Goal: Task Accomplishment & Management: Complete application form

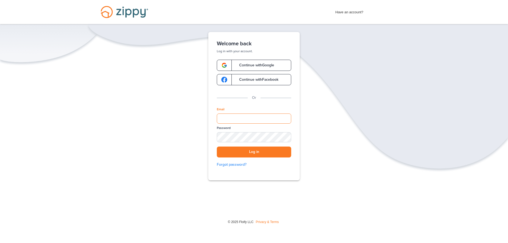
click at [233, 120] on input "Email" at bounding box center [254, 119] width 74 height 10
type input "**********"
click at [234, 152] on button "Log in" at bounding box center [254, 152] width 74 height 11
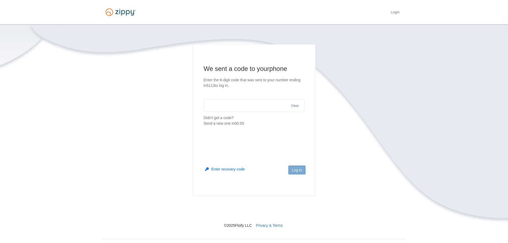
click at [230, 105] on input "text" at bounding box center [254, 105] width 101 height 13
click at [226, 108] on input "text" at bounding box center [254, 105] width 101 height 13
type input "******"
click at [299, 169] on button "Log in" at bounding box center [296, 170] width 17 height 9
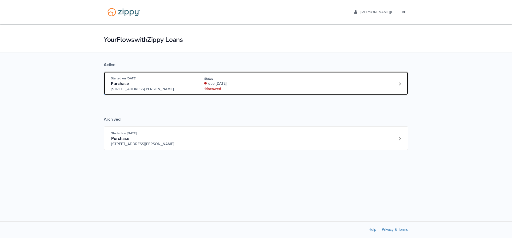
click at [157, 86] on div "Purchase" at bounding box center [151, 84] width 81 height 6
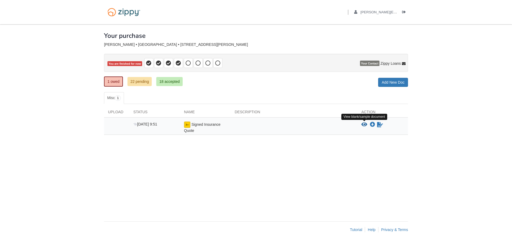
click at [364, 124] on icon "View Signed Insurance Quote" at bounding box center [364, 124] width 6 height 5
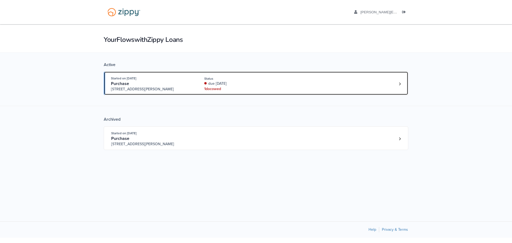
click at [217, 87] on div "1 doc owed" at bounding box center [239, 88] width 71 height 5
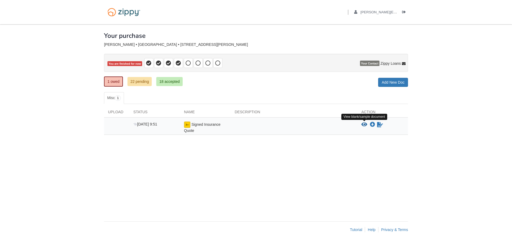
click at [364, 125] on icon "View Signed Insurance Quote" at bounding box center [364, 124] width 6 height 5
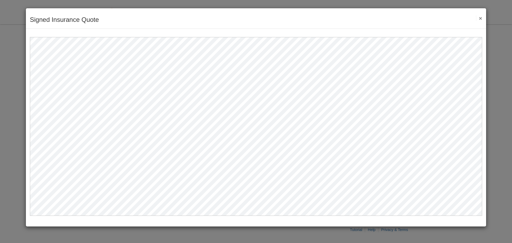
click at [481, 18] on button "×" at bounding box center [479, 18] width 6 height 6
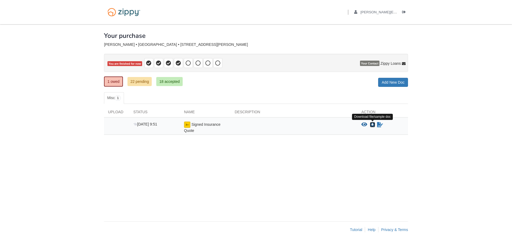
click at [372, 125] on icon "Download Signed Insurance Quote" at bounding box center [372, 124] width 5 height 5
click at [380, 125] on icon "Sign Form" at bounding box center [380, 124] width 6 height 5
click at [364, 124] on icon "View Signed Insurance Quote" at bounding box center [364, 124] width 6 height 5
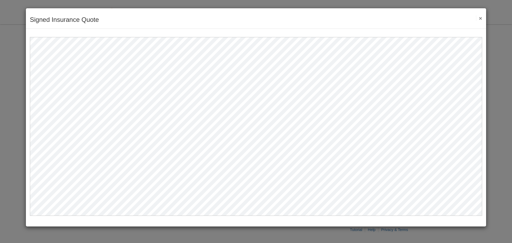
click at [480, 19] on button "×" at bounding box center [479, 18] width 6 height 6
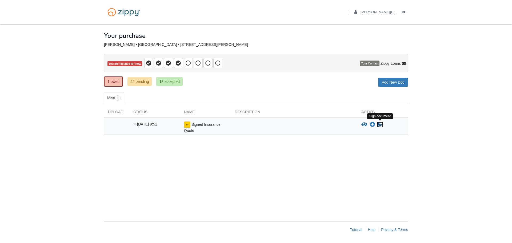
click at [381, 125] on icon "Sign Form" at bounding box center [380, 124] width 6 height 5
